Goal: Transaction & Acquisition: Purchase product/service

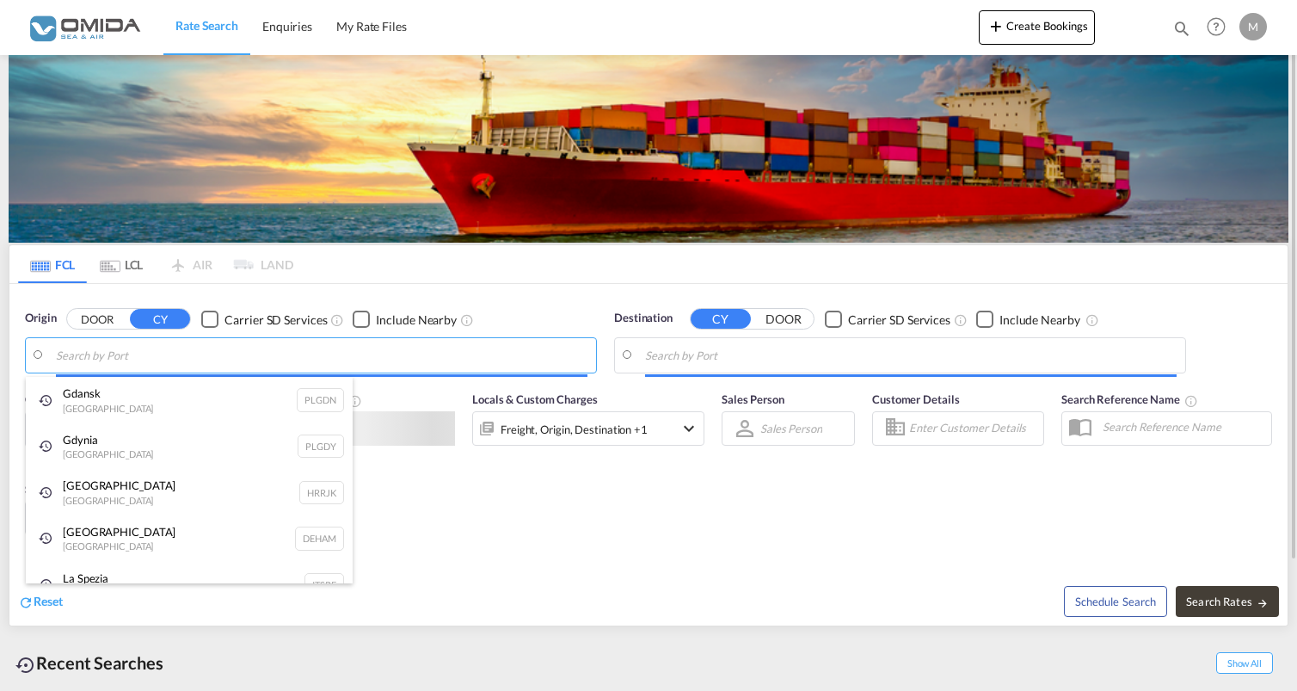
click at [223, 357] on body "Rate Search Enquiries My Rate Files Rate Search Enquiries My Rate Files" at bounding box center [648, 345] width 1297 height 691
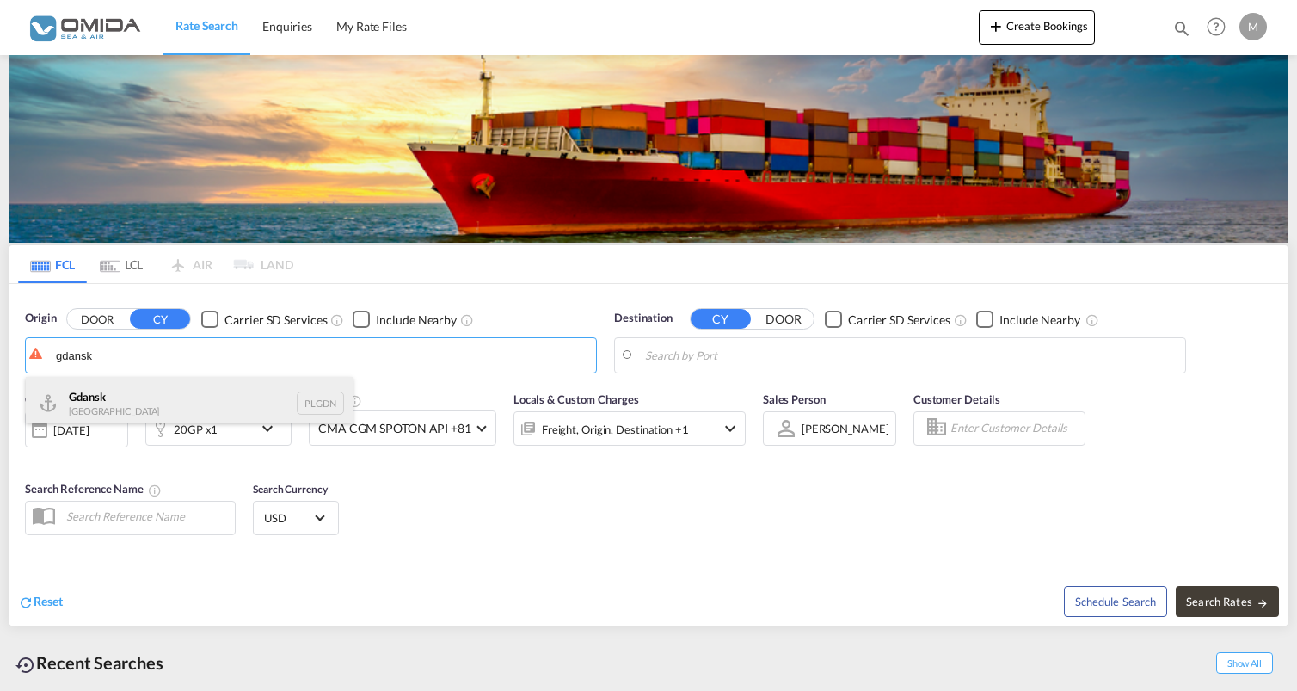
click at [213, 383] on div "Gdansk [GEOGRAPHIC_DATA] PLGDN" at bounding box center [189, 403] width 327 height 52
type input "Gdansk, PLGDN"
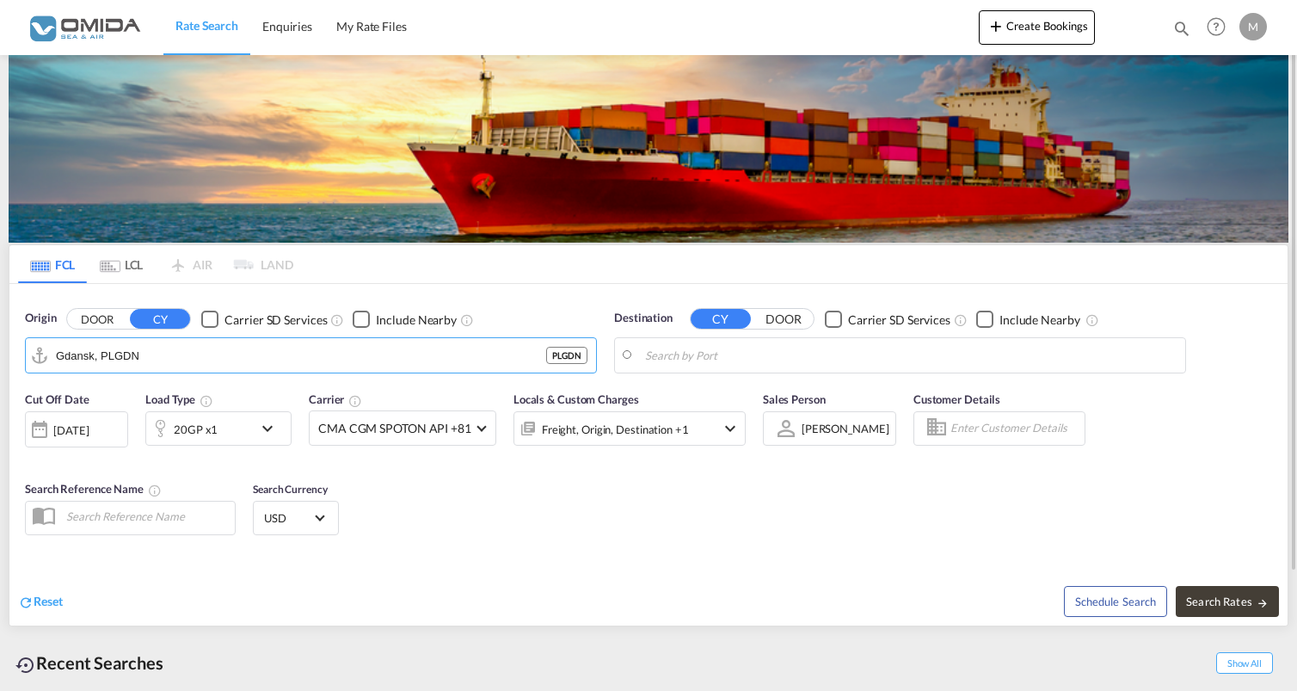
click at [687, 354] on body "Rate Search Enquiries My Rate Files Rate Search Enquiries My Rate Files" at bounding box center [648, 345] width 1297 height 691
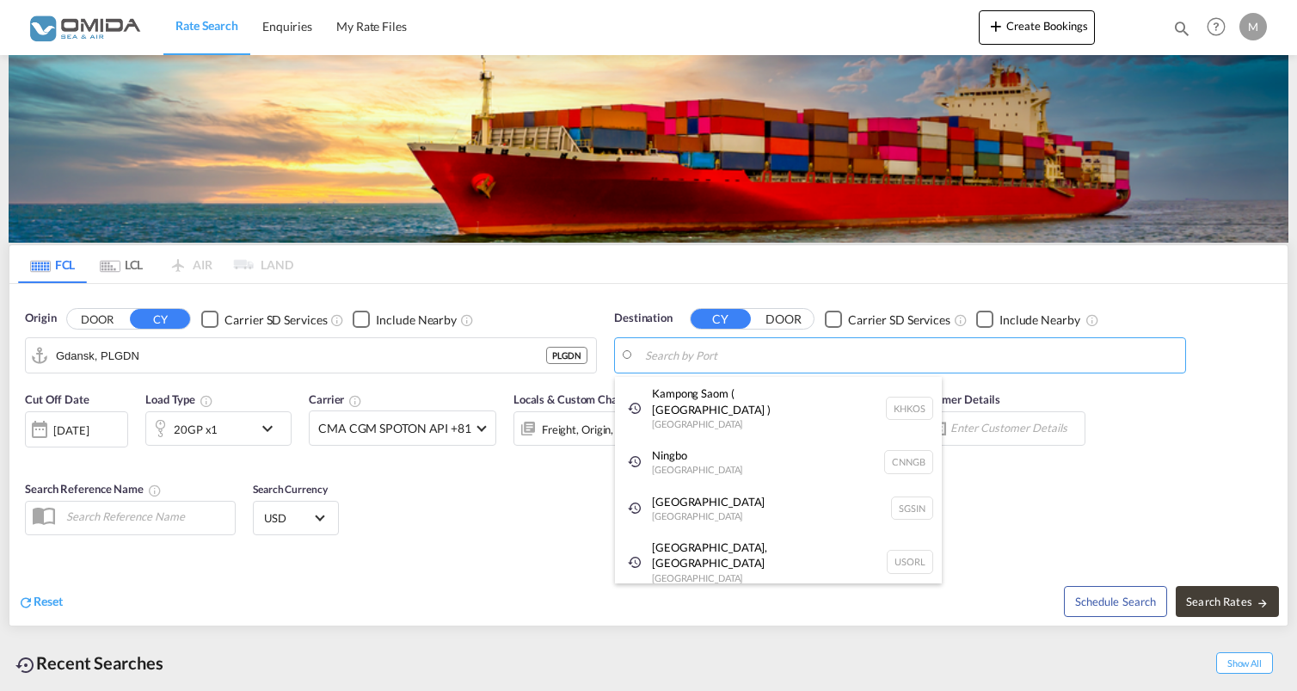
paste input "Sihanoukville"
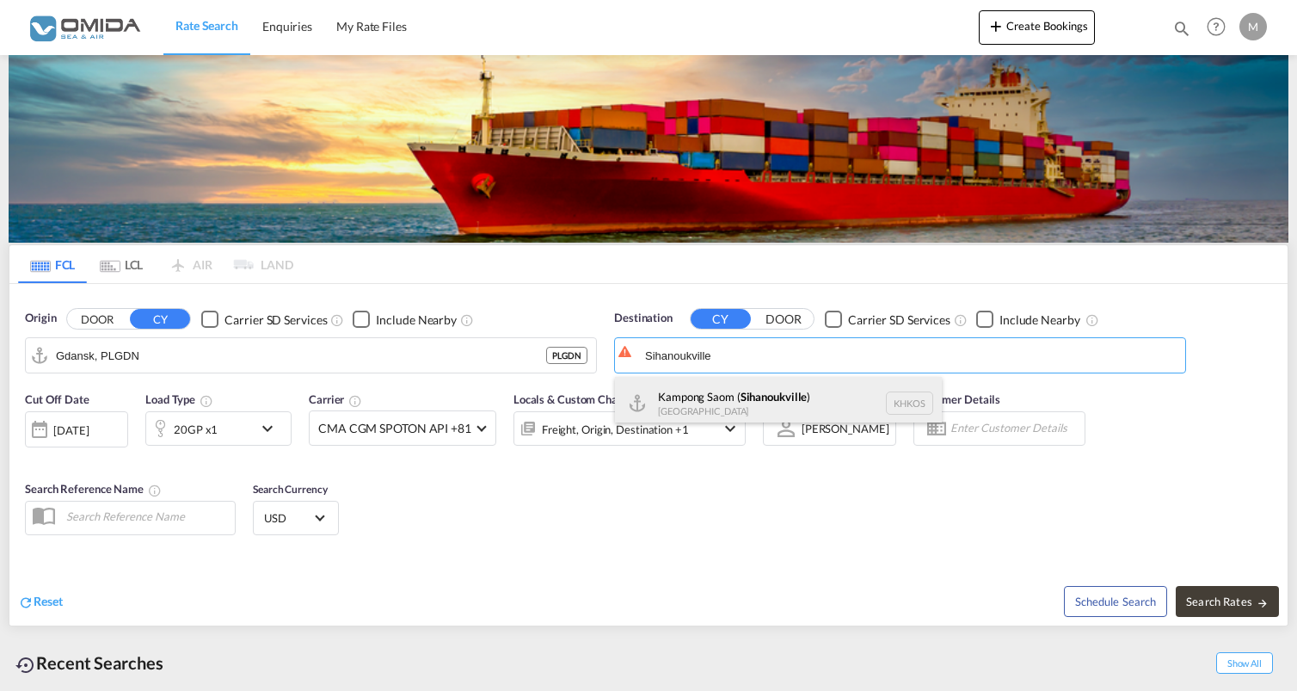
click at [802, 404] on div "Kampong Saom ( [GEOGRAPHIC_DATA] ) [GEOGRAPHIC_DATA] [GEOGRAPHIC_DATA]" at bounding box center [778, 403] width 327 height 52
type input "Kampong Saom ( [GEOGRAPHIC_DATA] ), [GEOGRAPHIC_DATA]"
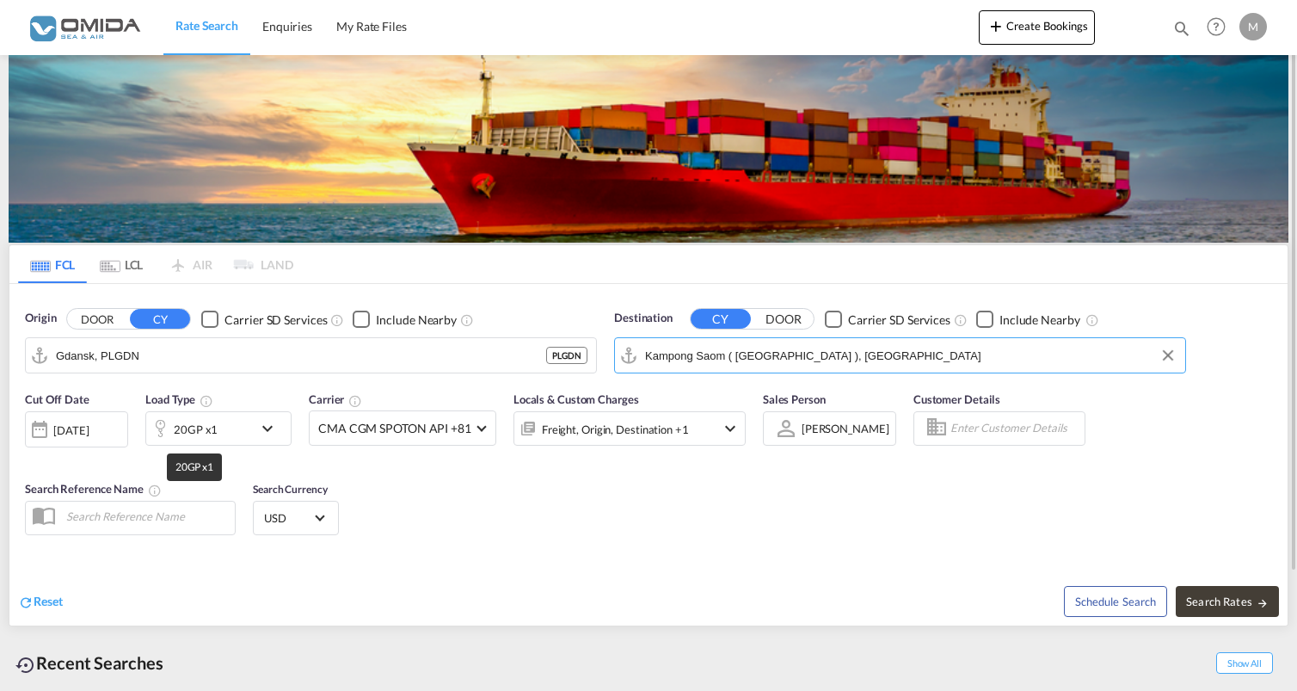
click at [204, 437] on div "20GP x1" at bounding box center [196, 429] width 44 height 24
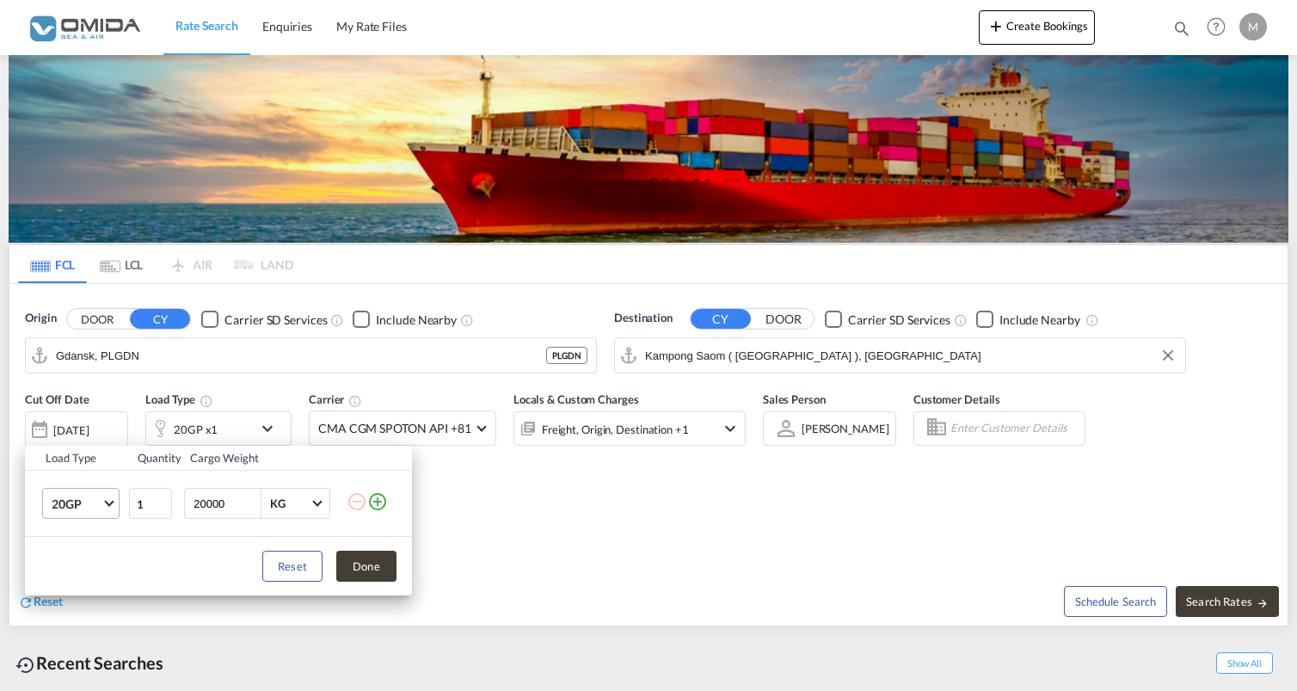
click at [110, 513] on md-select-value "20GP" at bounding box center [84, 503] width 69 height 29
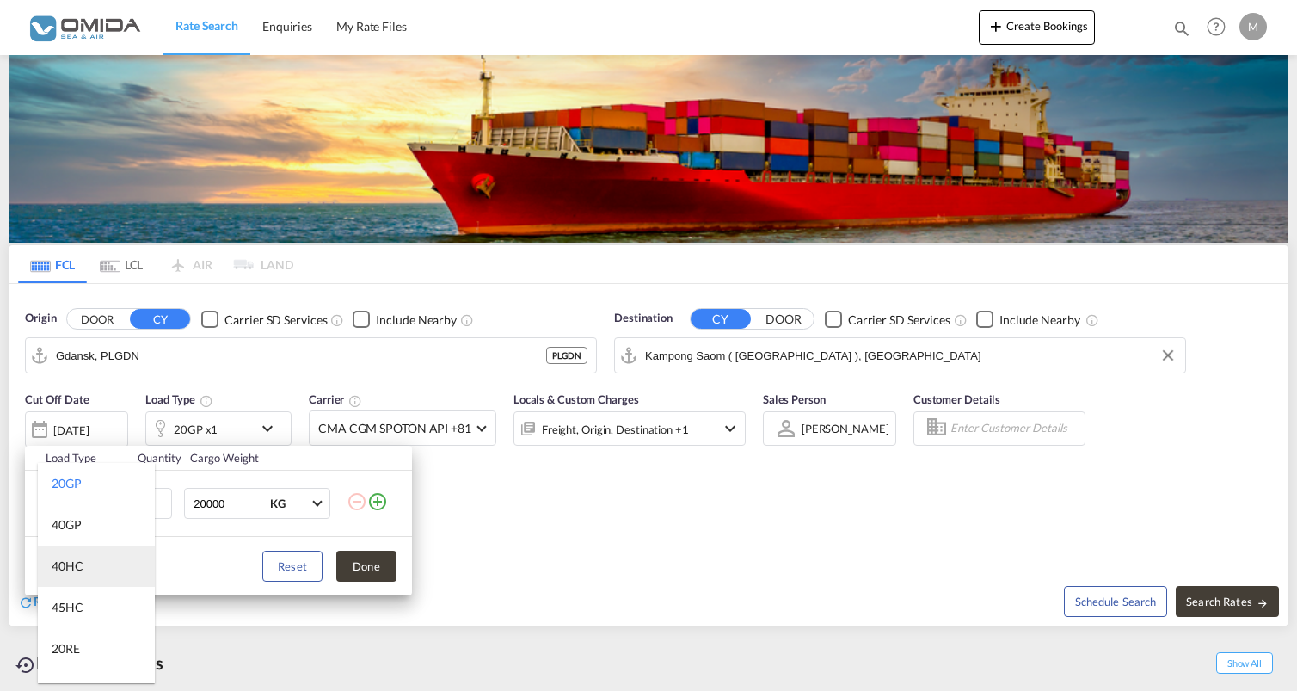
click at [88, 568] on md-option "40HC" at bounding box center [96, 565] width 117 height 41
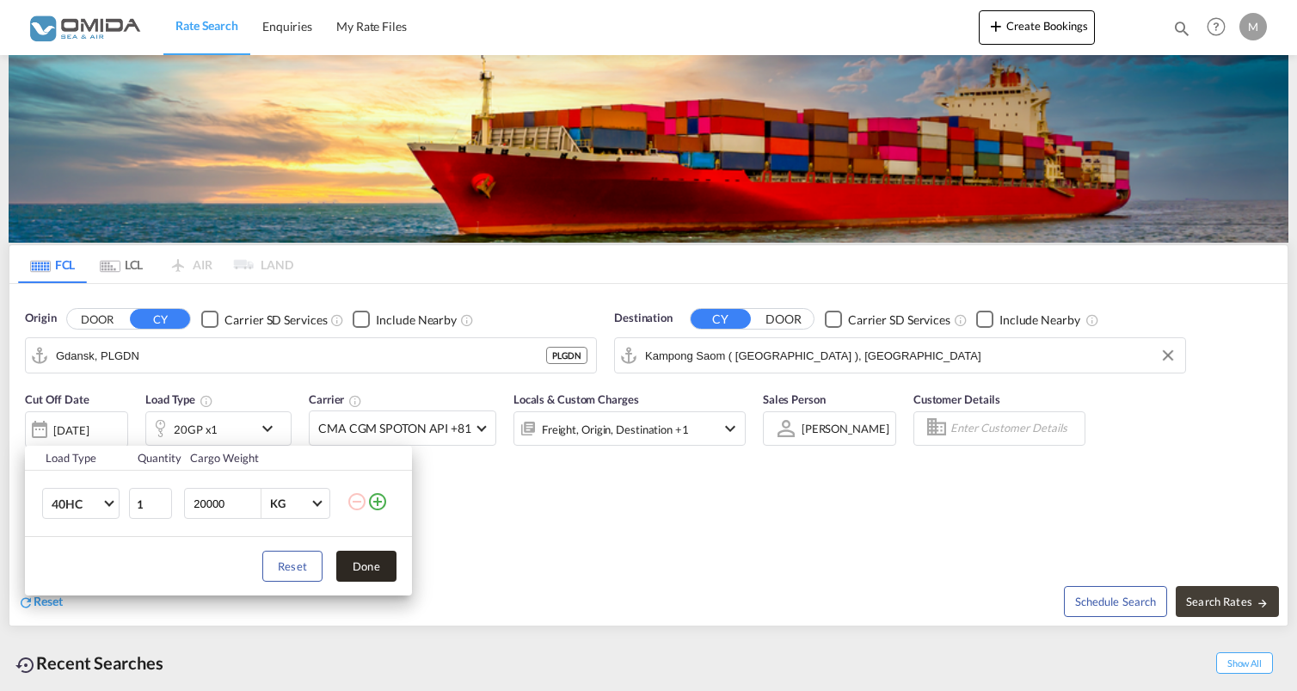
click at [356, 567] on button "Done" at bounding box center [366, 566] width 60 height 31
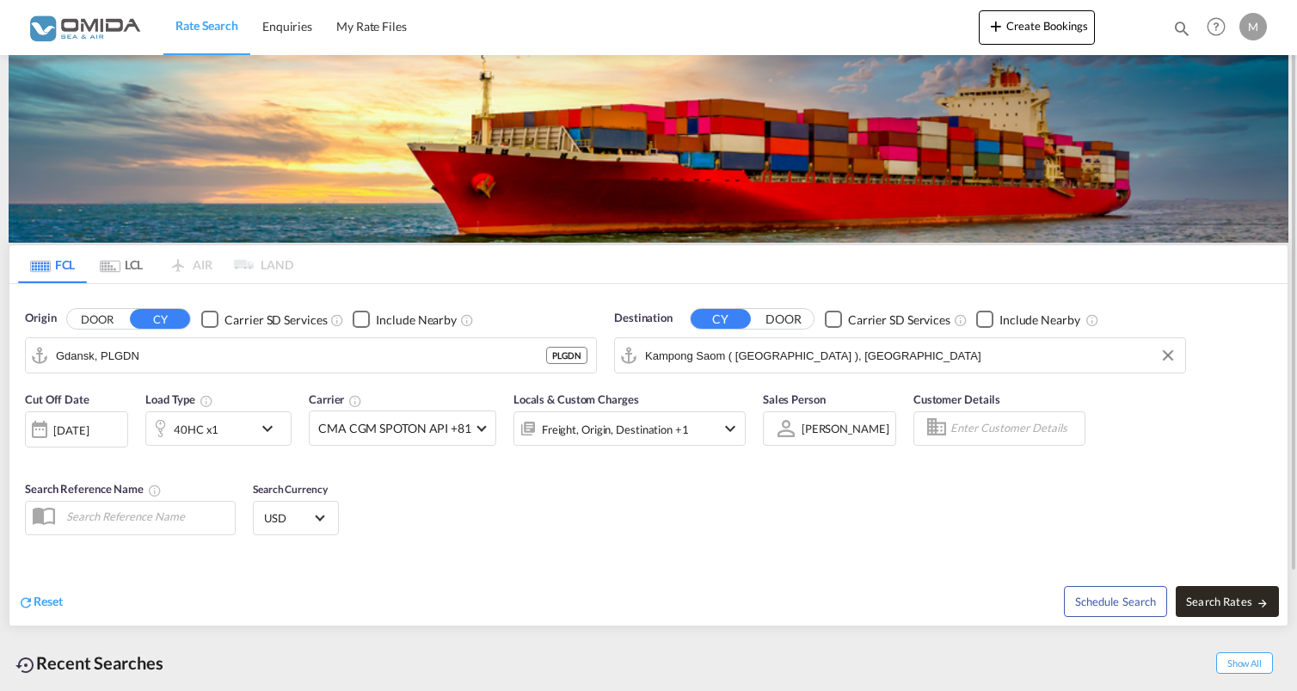
click at [1205, 605] on span "Search Rates" at bounding box center [1227, 601] width 83 height 14
type input "PLGDN to KHKOS / [DATE]"
